Goal: Book appointment/travel/reservation

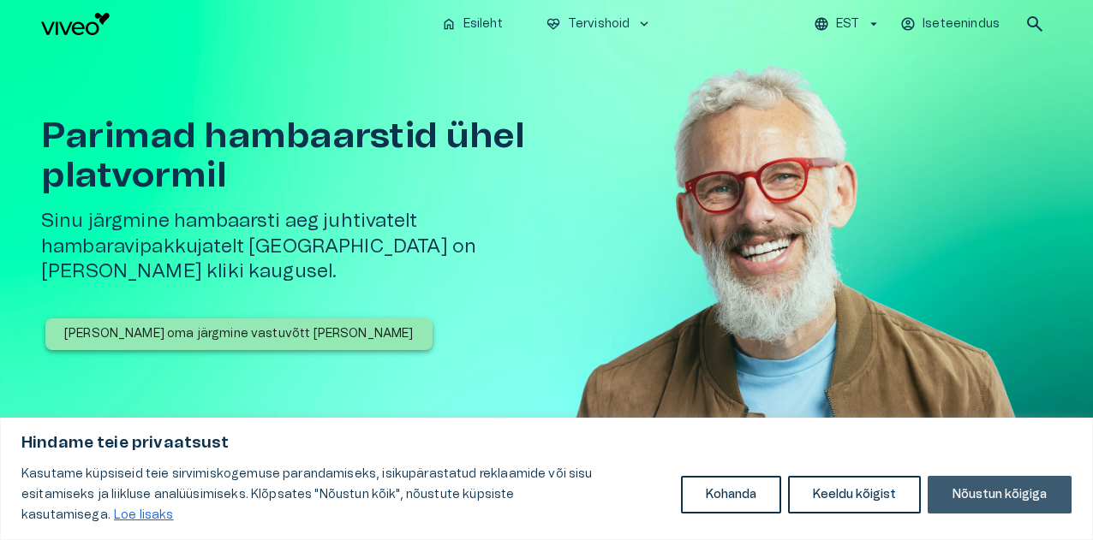
click at [980, 503] on button "Nõustun kõigiga" at bounding box center [1000, 495] width 144 height 38
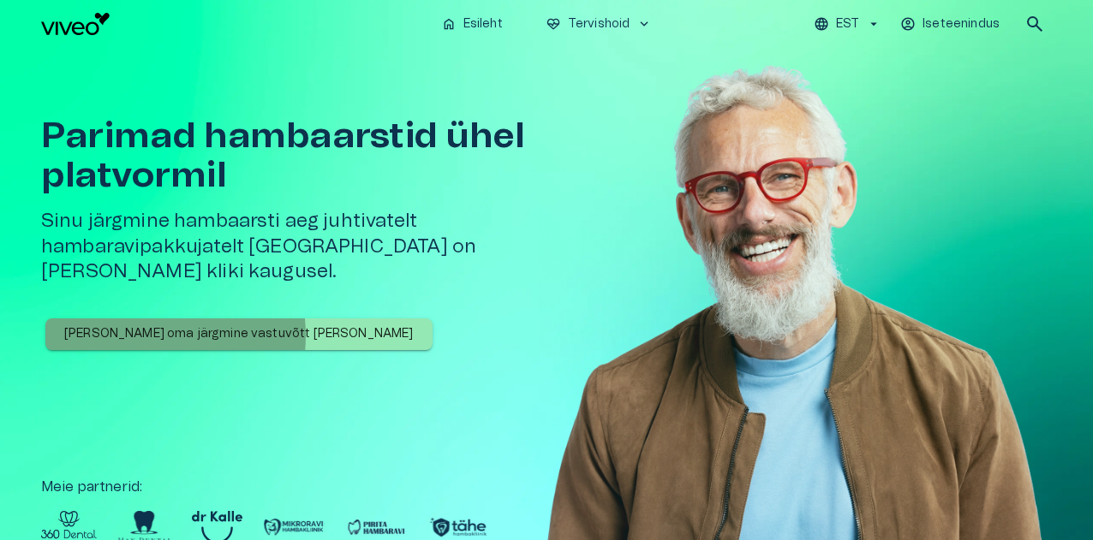
click at [147, 325] on p "[PERSON_NAME] oma järgmine vastuvõtt [PERSON_NAME]" at bounding box center [238, 334] width 349 height 18
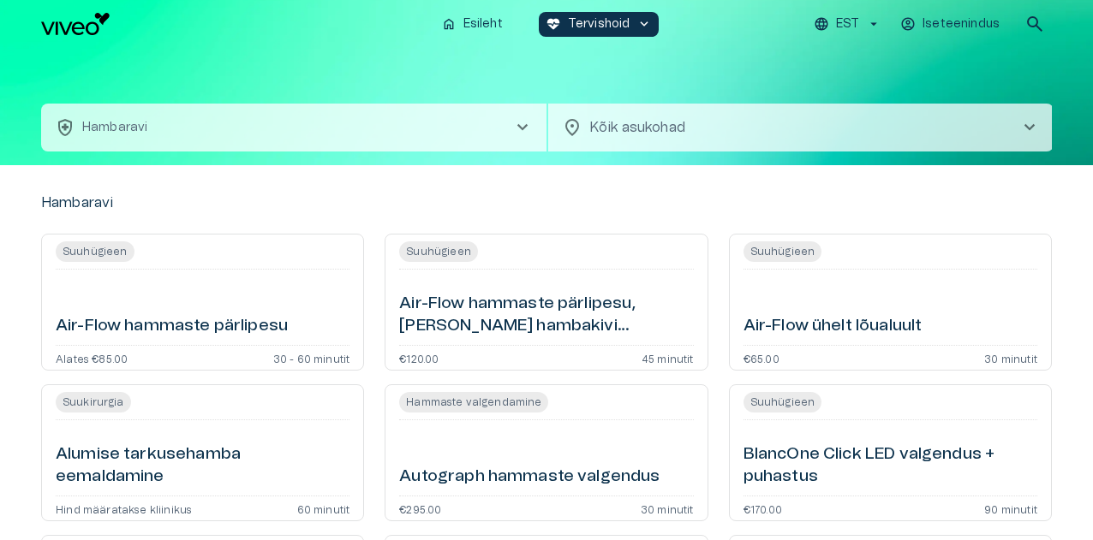
click at [1083, 158] on div "health_and_safety Hambaravi chevron_right location_on Kõik asukohad chevron_rig…" at bounding box center [546, 106] width 1093 height 117
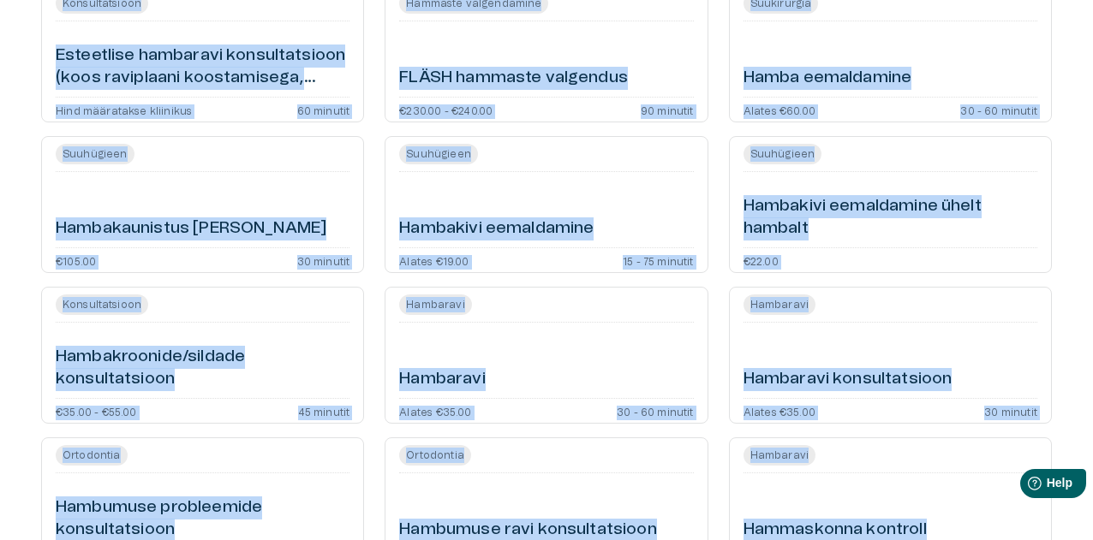
scroll to position [1174, 0]
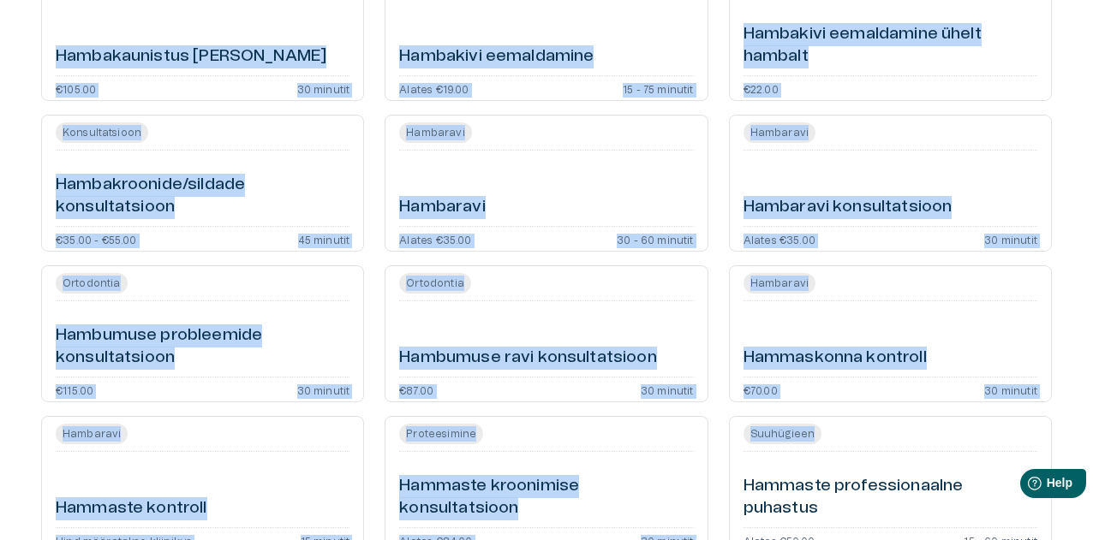
drag, startPoint x: 1092, startPoint y: 535, endPoint x: 1085, endPoint y: 438, distance: 97.0
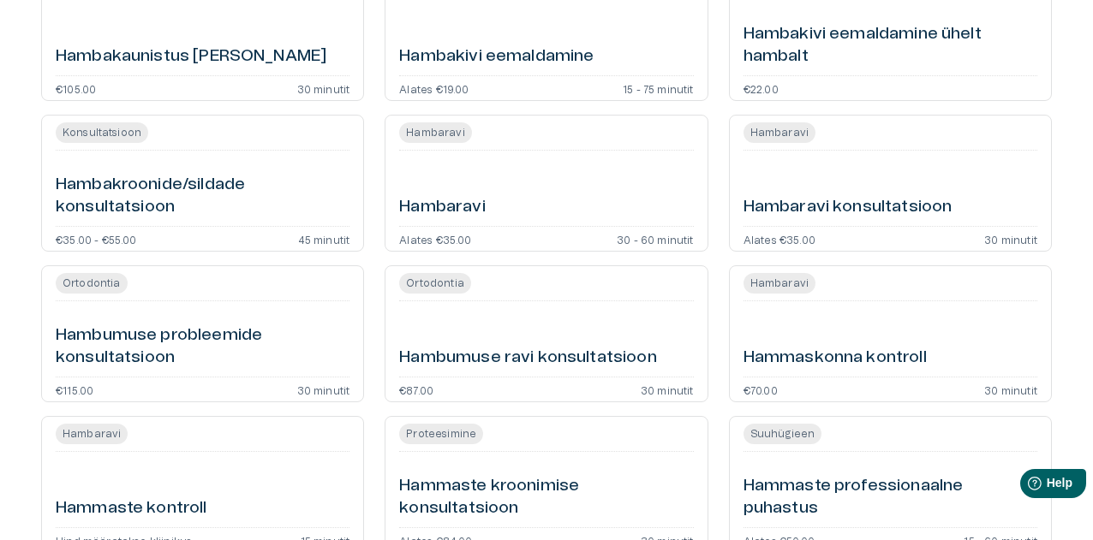
drag, startPoint x: 1072, startPoint y: 312, endPoint x: 1065, endPoint y: 371, distance: 59.5
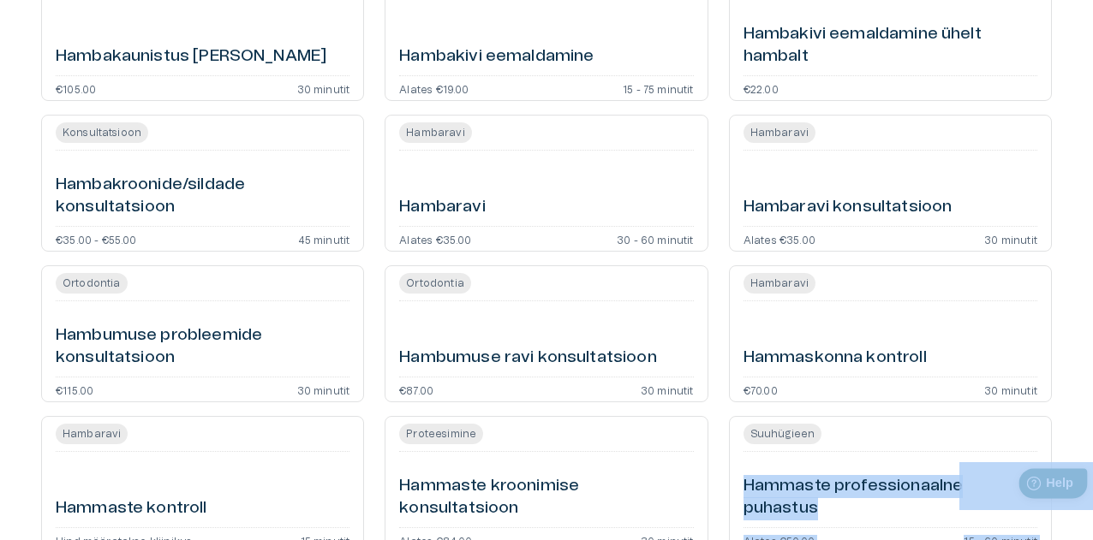
drag, startPoint x: 2045, startPoint y: 877, endPoint x: 1070, endPoint y: 492, distance: 1048.9
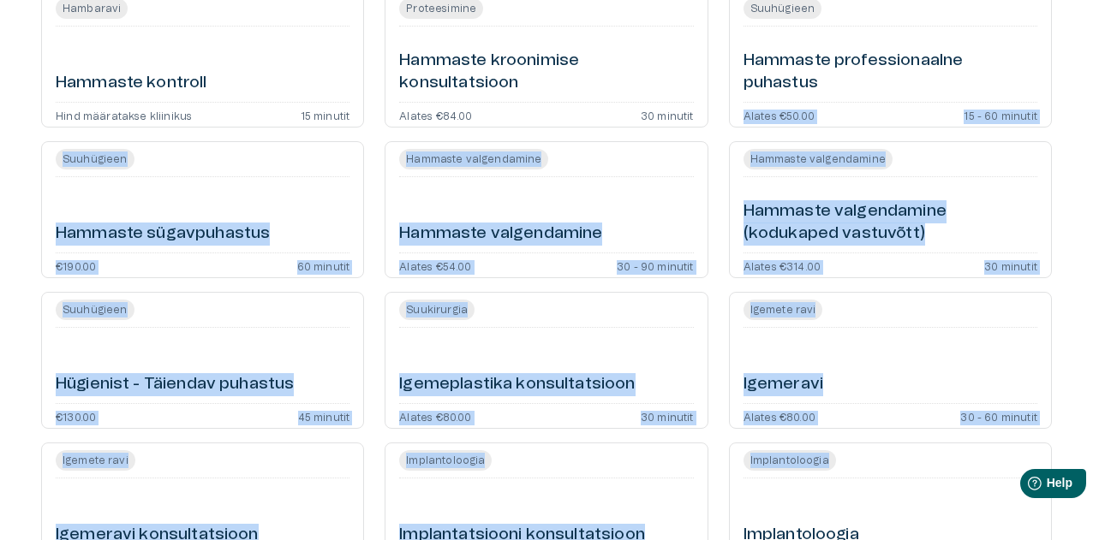
drag, startPoint x: 1081, startPoint y: 522, endPoint x: 1044, endPoint y: 543, distance: 42.2
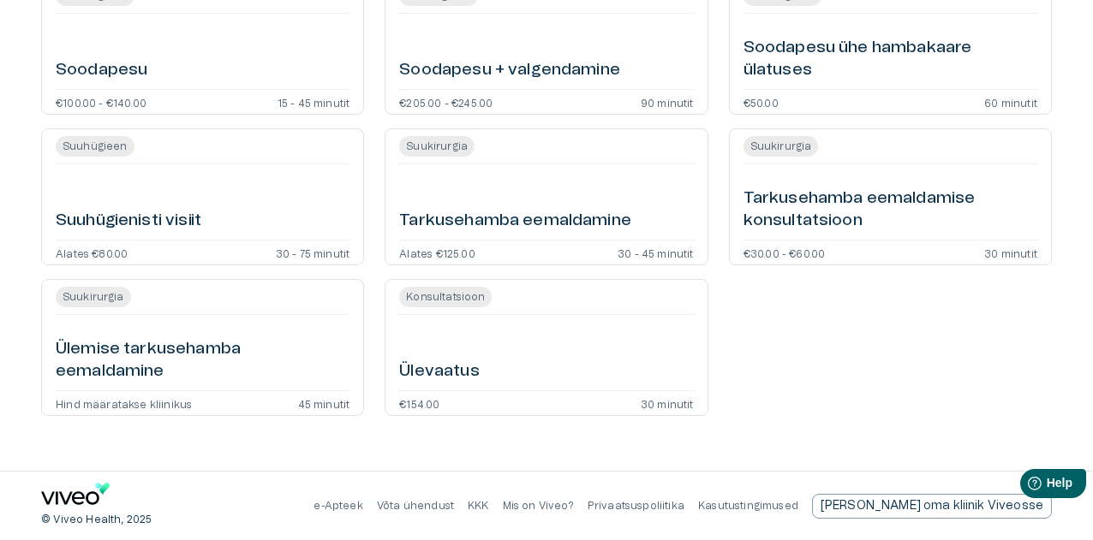
scroll to position [3400, 0]
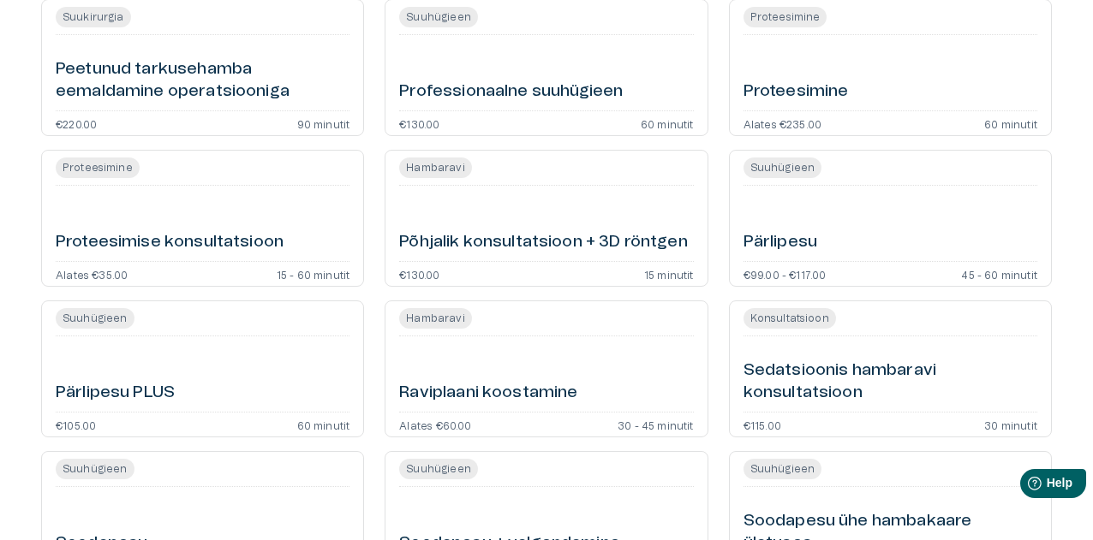
click at [223, 230] on div "Proteesimise konsultatsioon" at bounding box center [203, 224] width 294 height 62
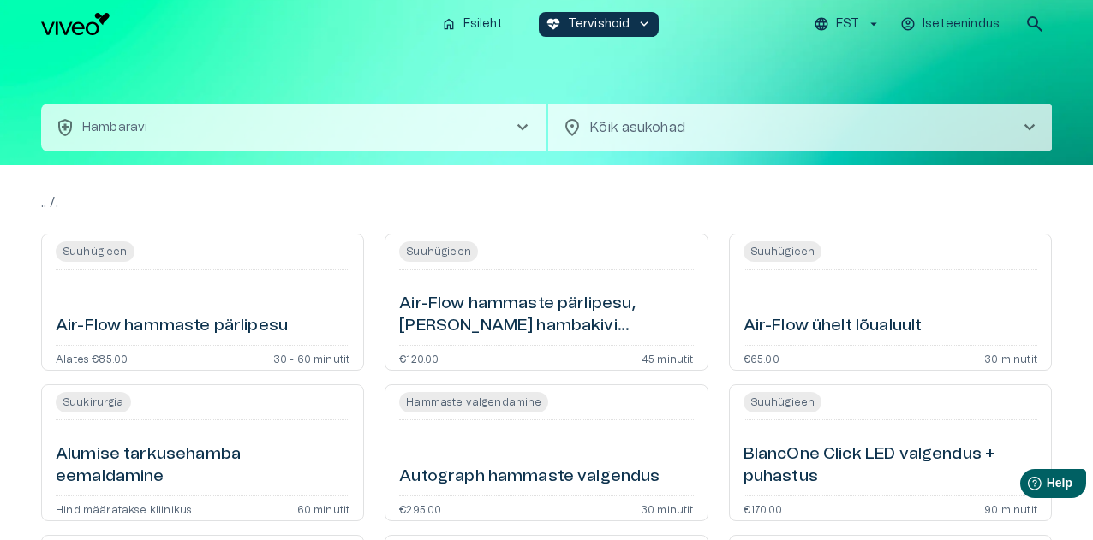
scroll to position [3400, 0]
